Goal: Find contact information: Find contact information

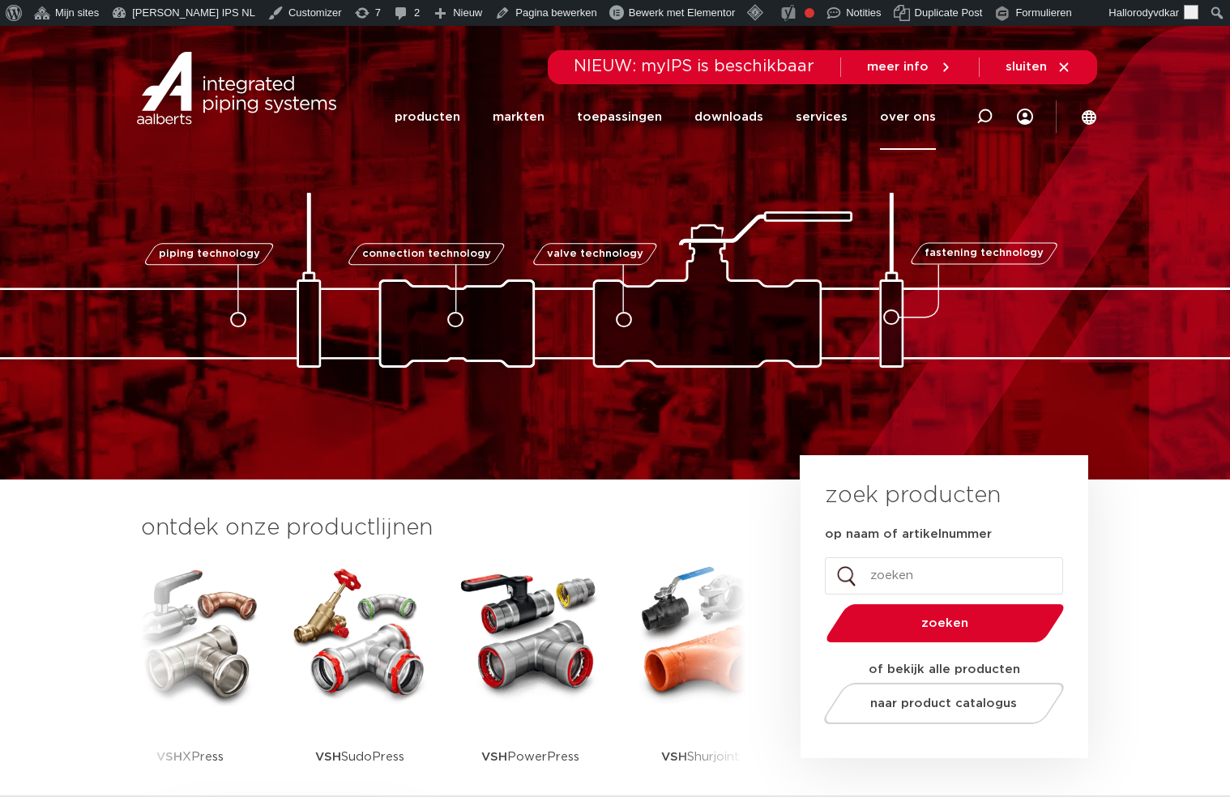
click at [915, 115] on link "over ons" at bounding box center [908, 117] width 56 height 66
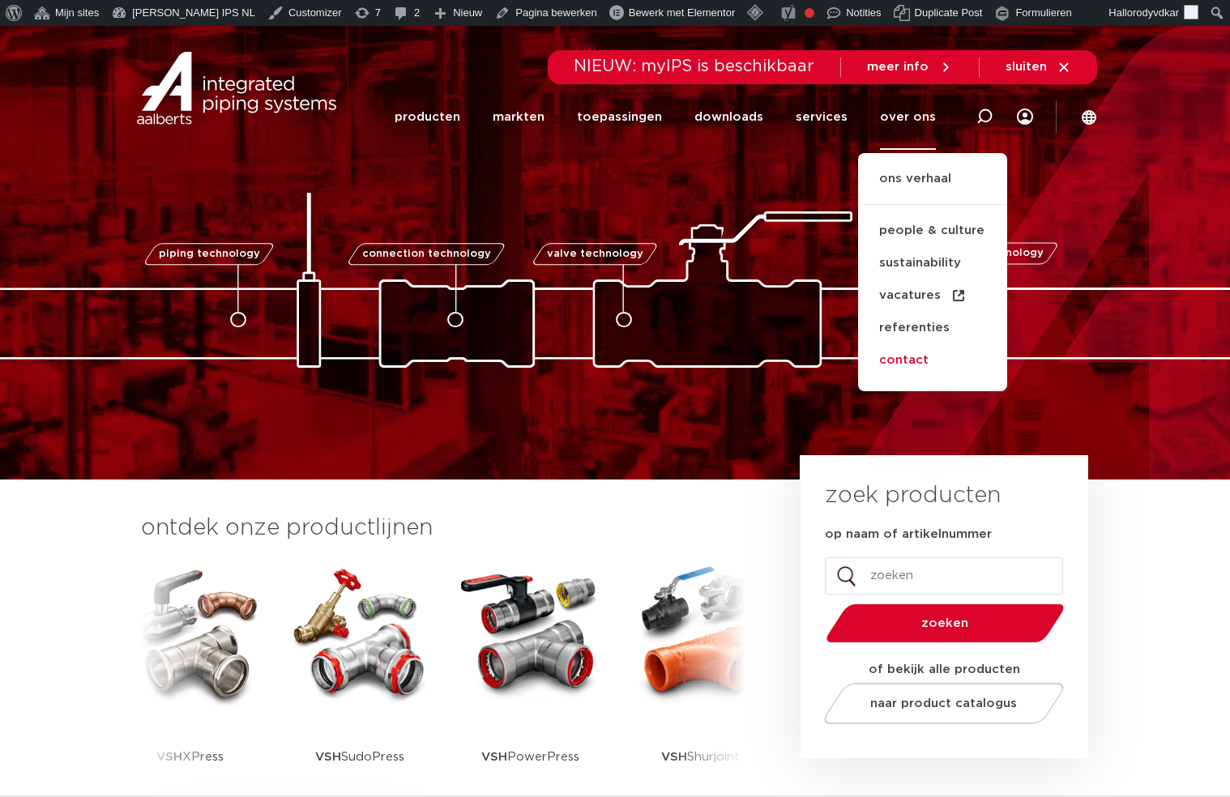
click at [914, 369] on link "contact" at bounding box center [932, 360] width 149 height 32
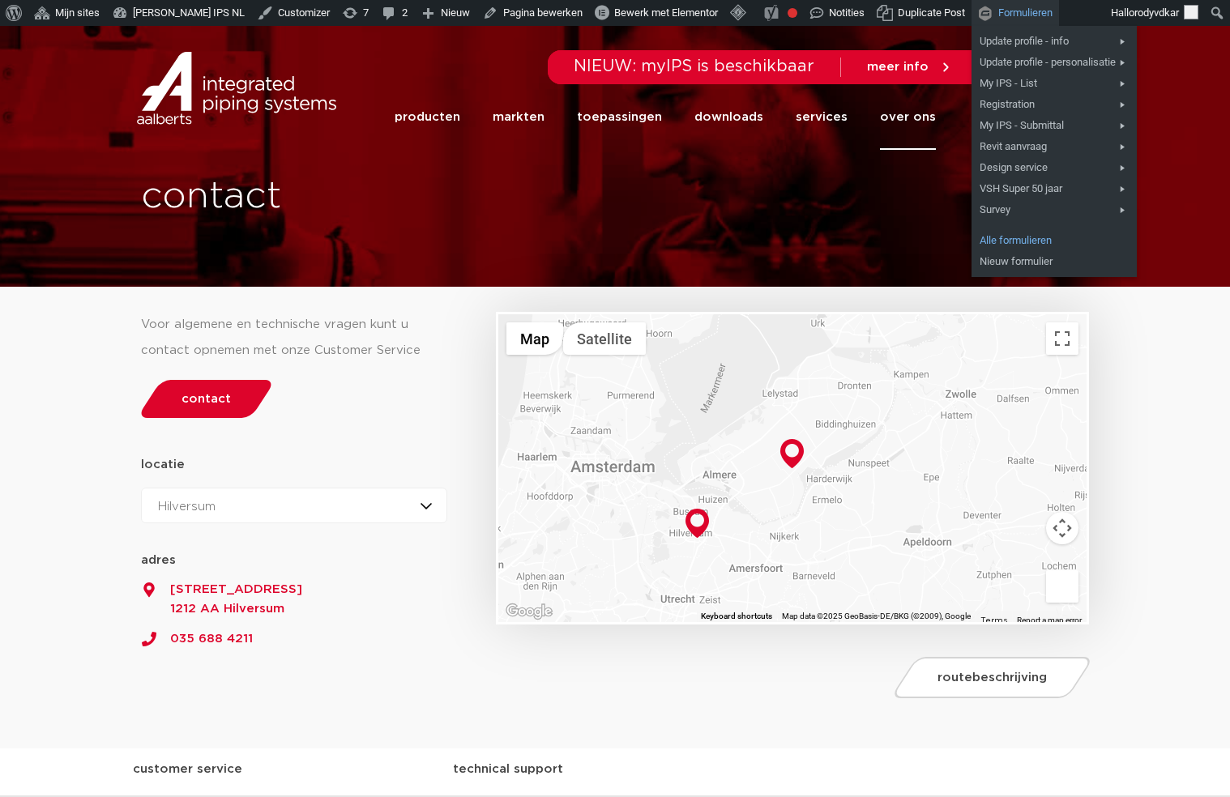
click at [1004, 237] on link "Alle formulieren" at bounding box center [1053, 240] width 165 height 21
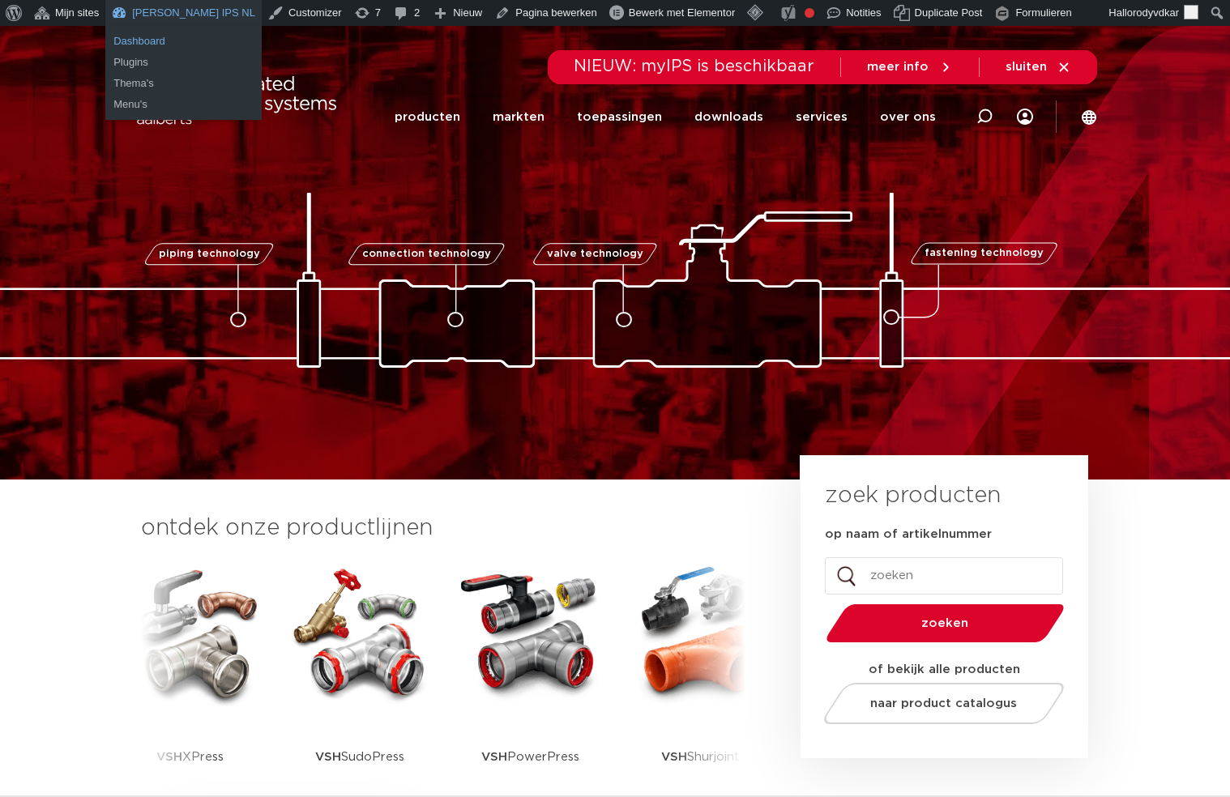
click at [147, 44] on link "Dashboard" at bounding box center [183, 41] width 156 height 21
